Goal: Find specific page/section

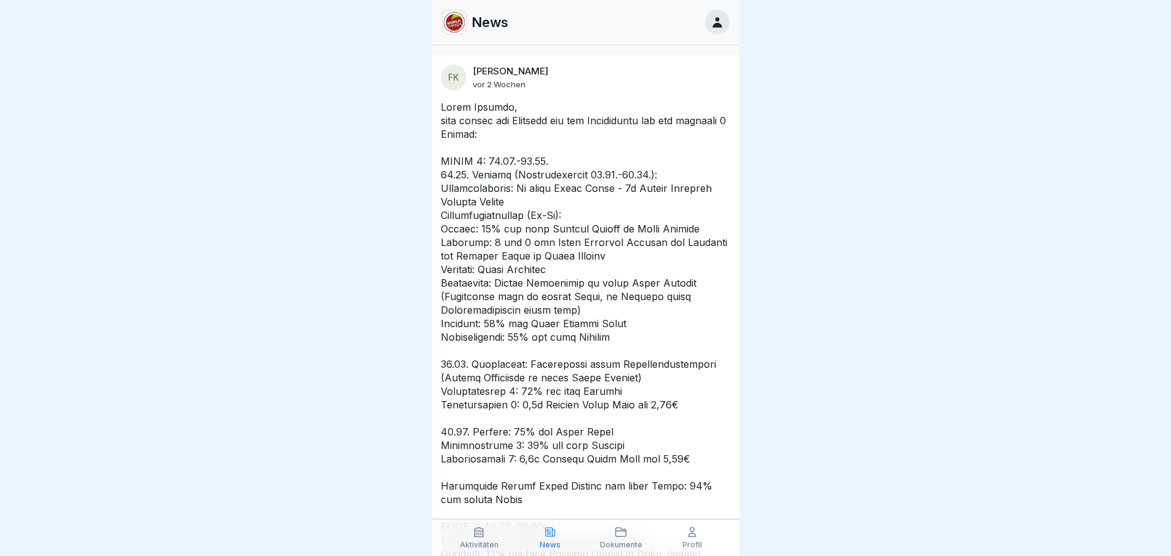
scroll to position [922, 0]
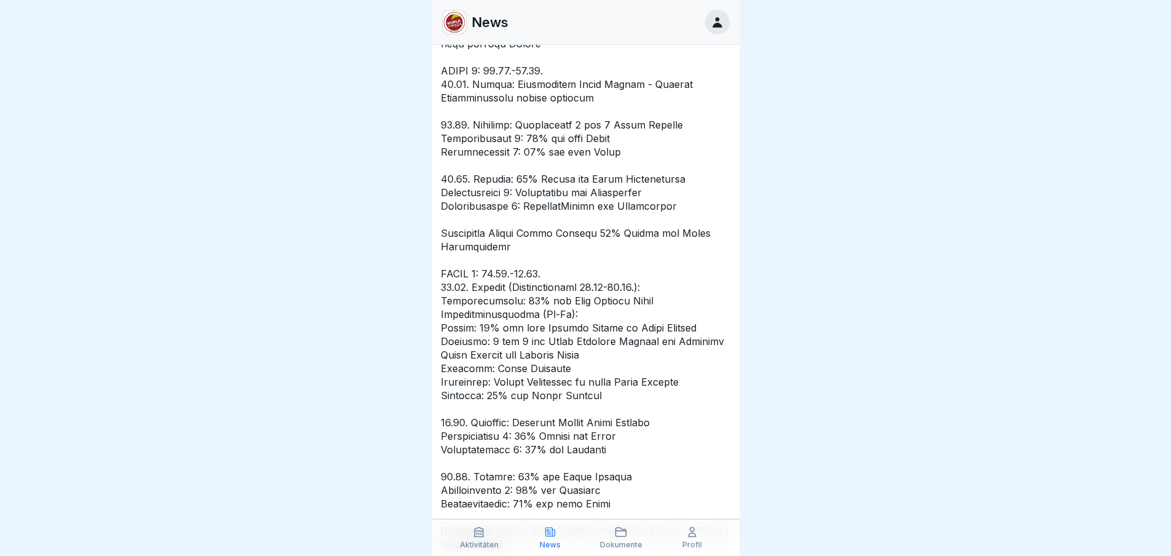
scroll to position [1598, 0]
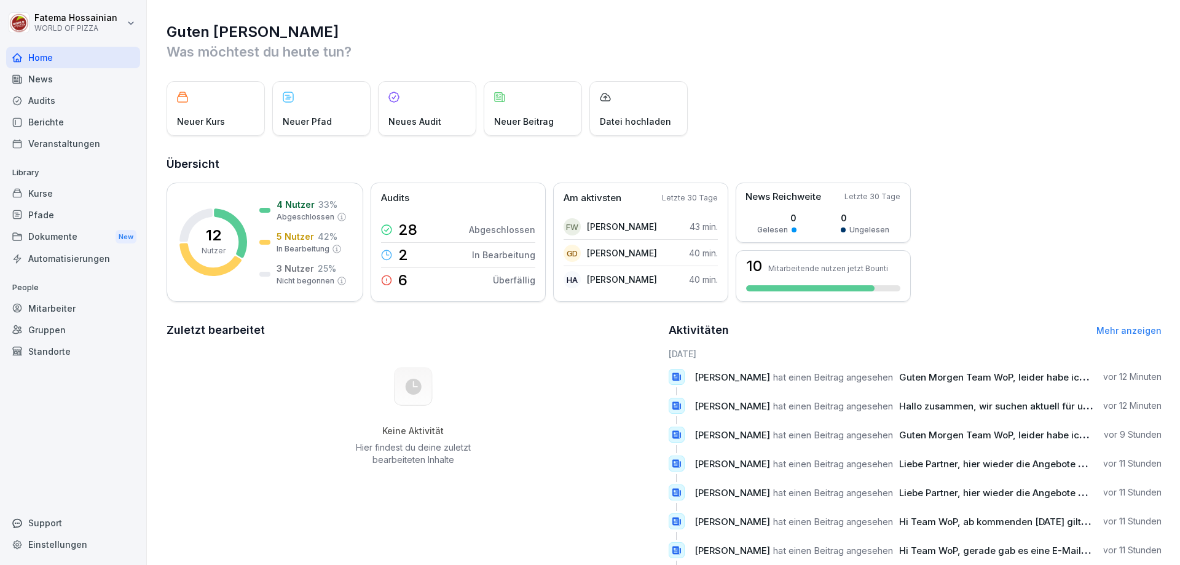
click at [72, 193] on div "Kurse" at bounding box center [73, 194] width 134 height 22
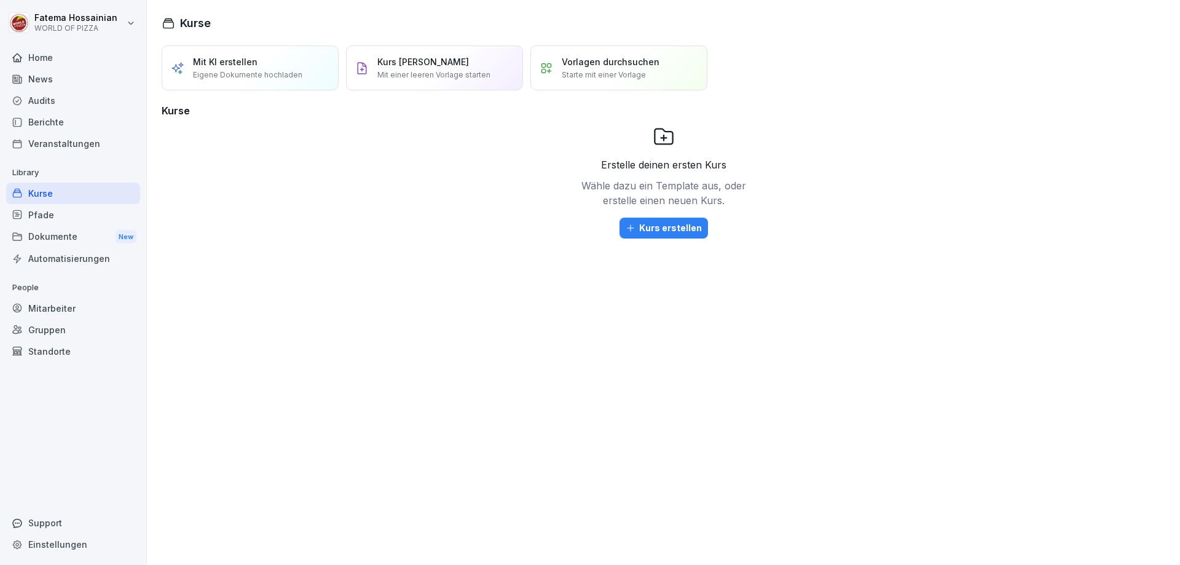
click at [50, 238] on div "Dokumente New" at bounding box center [73, 237] width 134 height 23
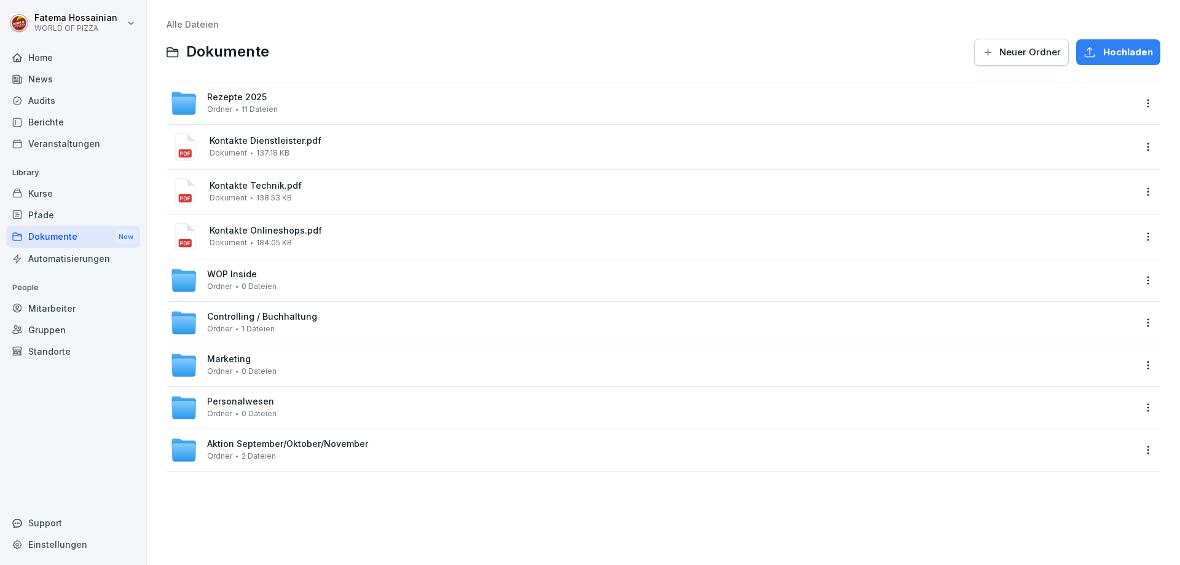
click at [236, 111] on div "Ordner 11 Dateien" at bounding box center [242, 109] width 71 height 9
